Goal: Task Accomplishment & Management: Complete application form

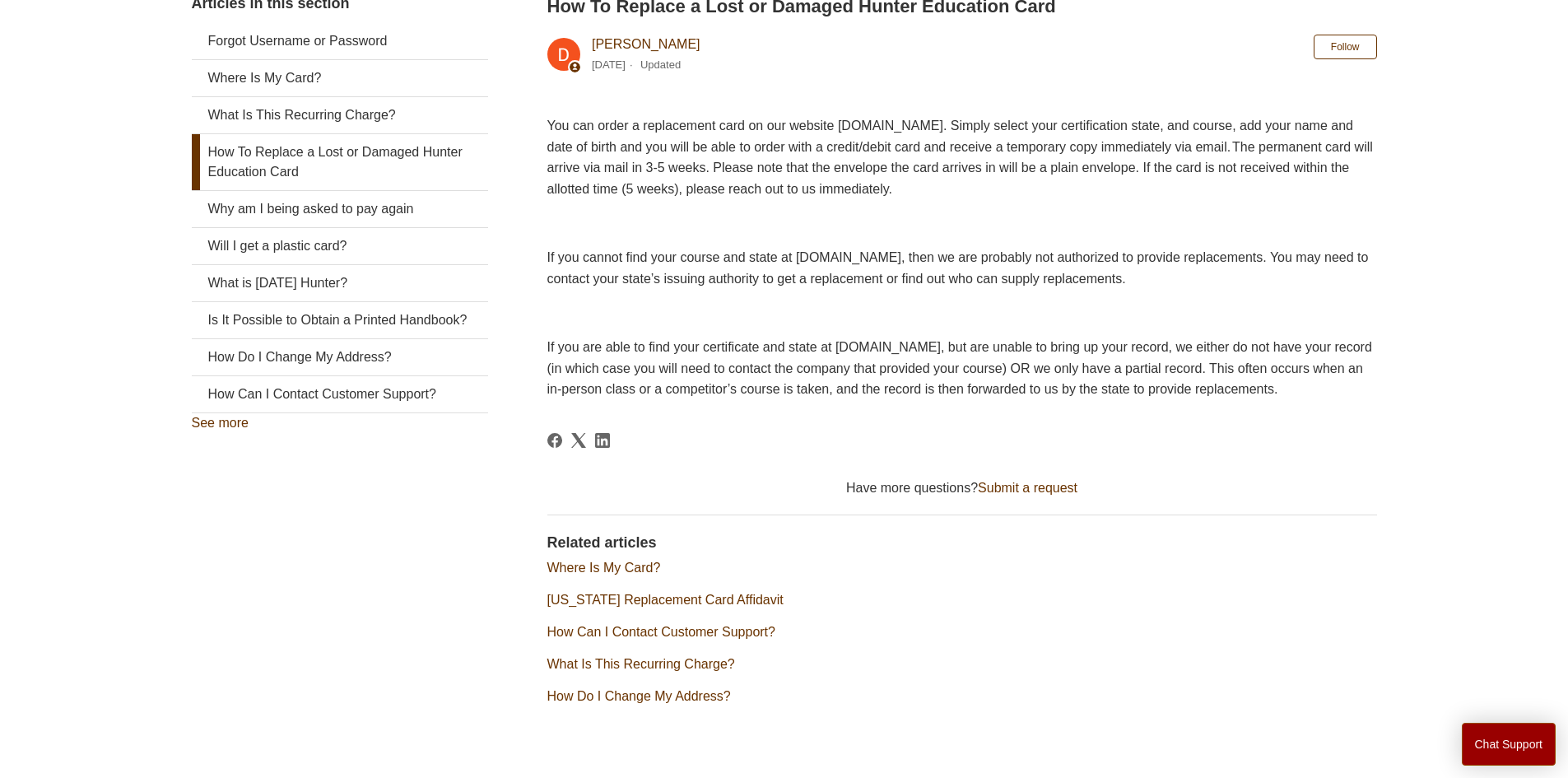
scroll to position [394, 0]
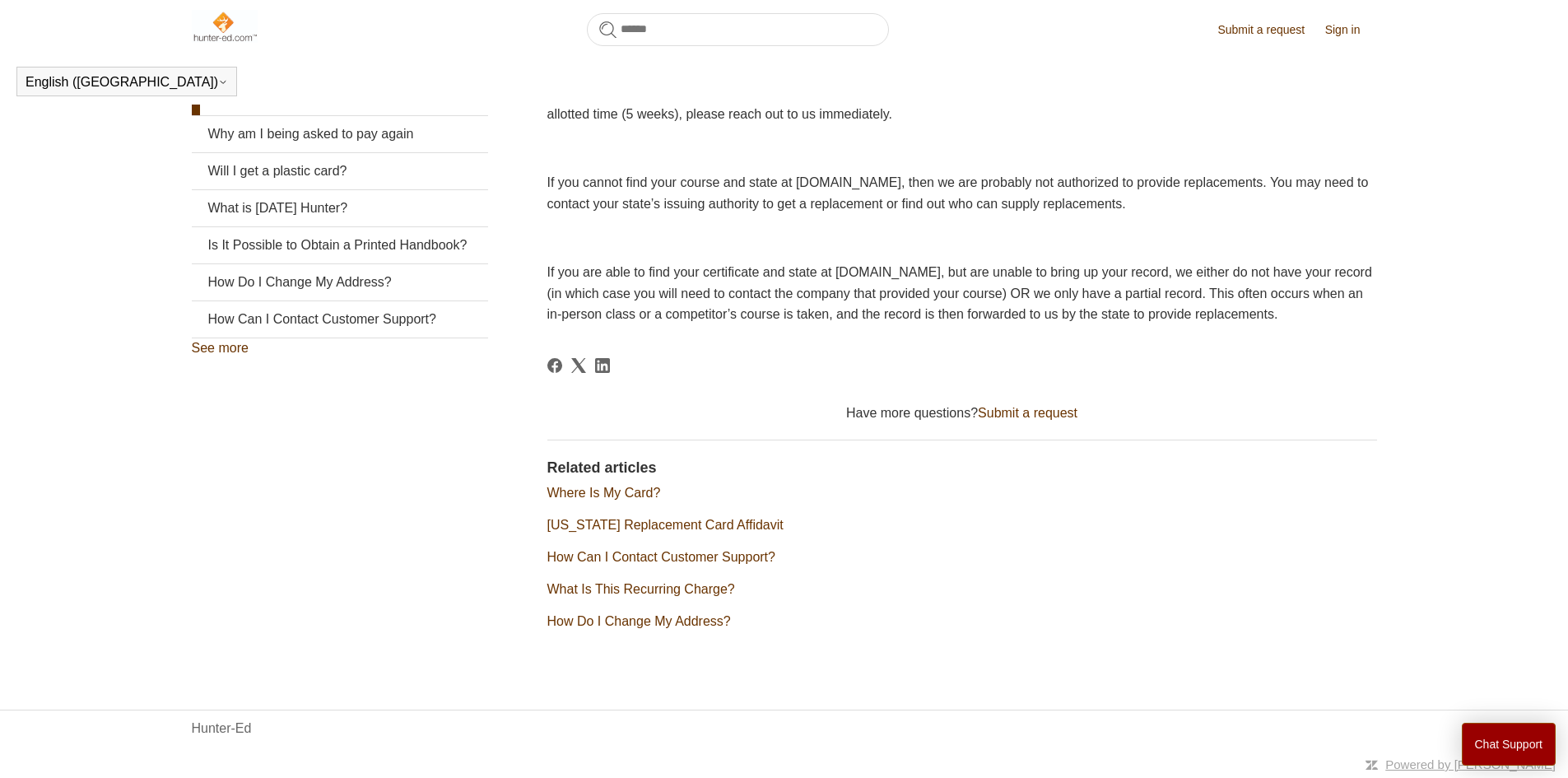
click at [1020, 407] on link "Submit a request" at bounding box center [1028, 412] width 100 height 14
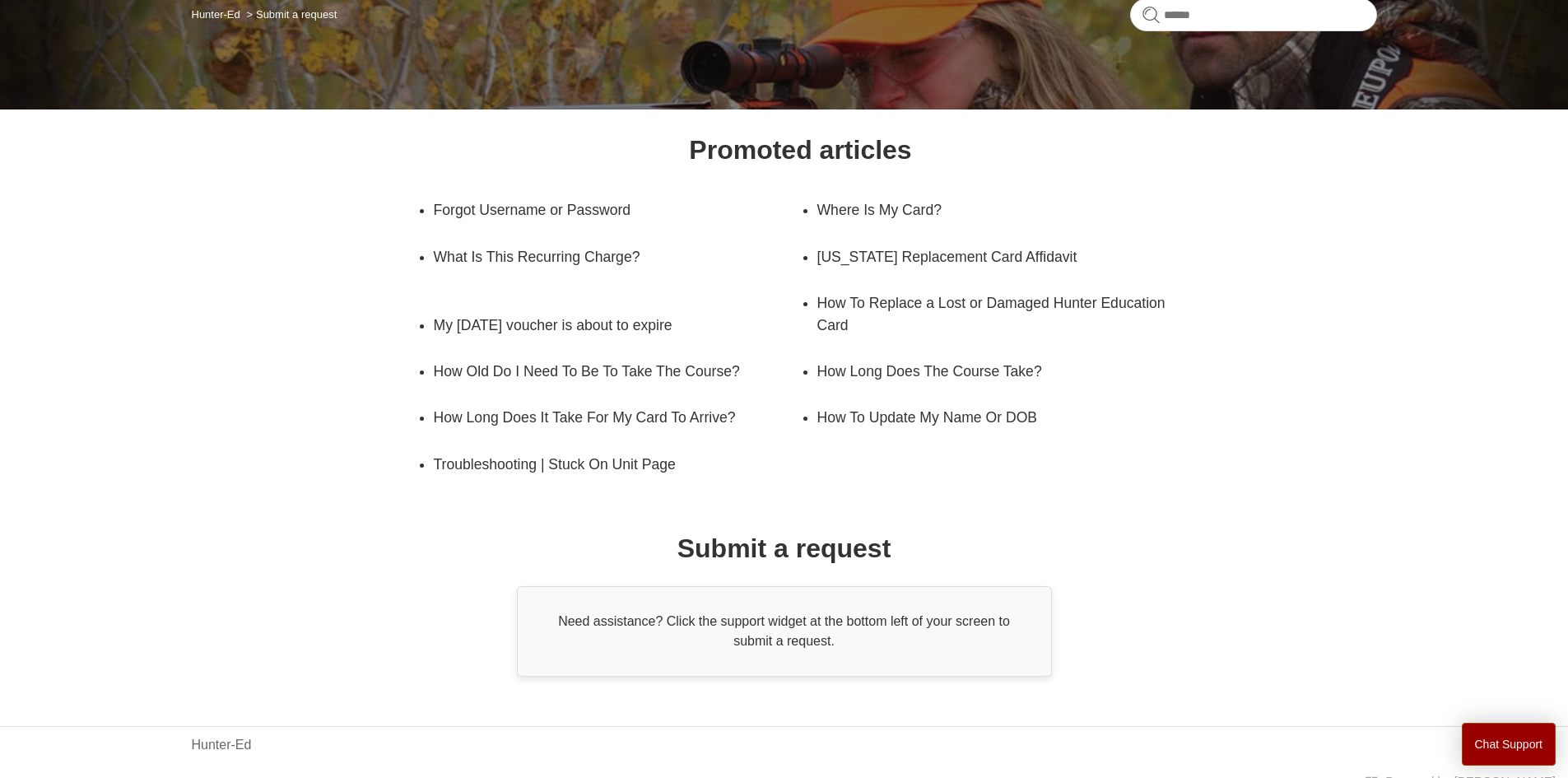
scroll to position [164, 0]
